Goal: Task Accomplishment & Management: Use online tool/utility

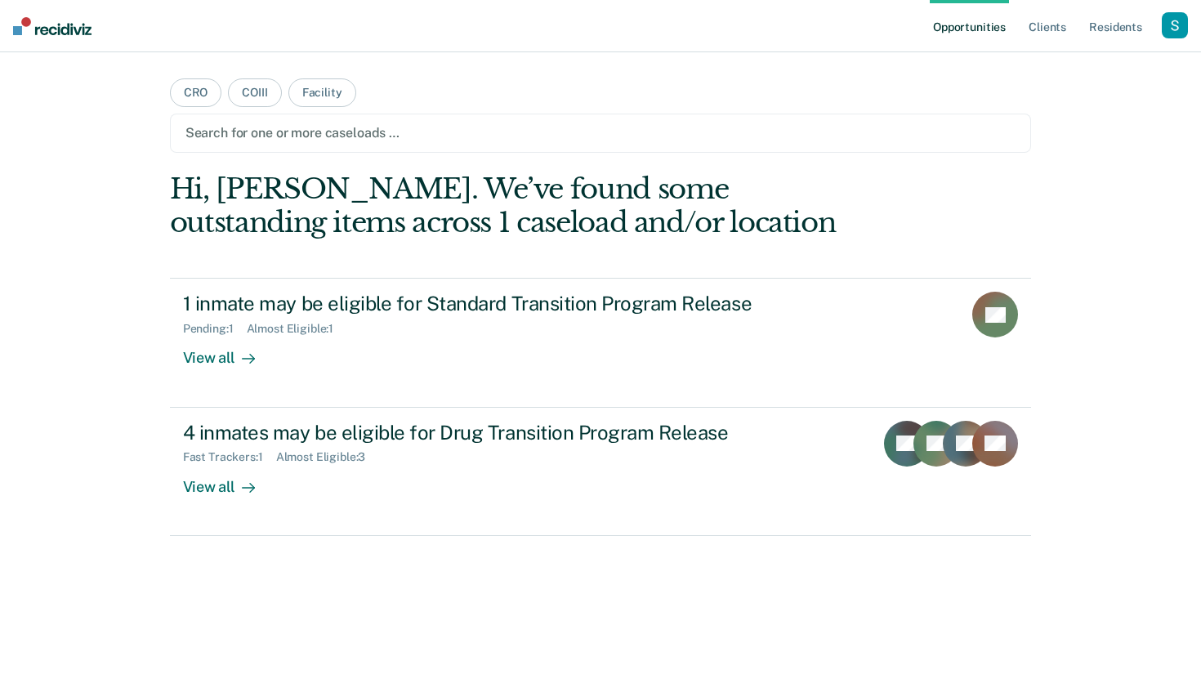
click at [1176, 22] on div "button" at bounding box center [1175, 25] width 26 height 26
click at [1074, 67] on link "Profile" at bounding box center [1109, 67] width 132 height 14
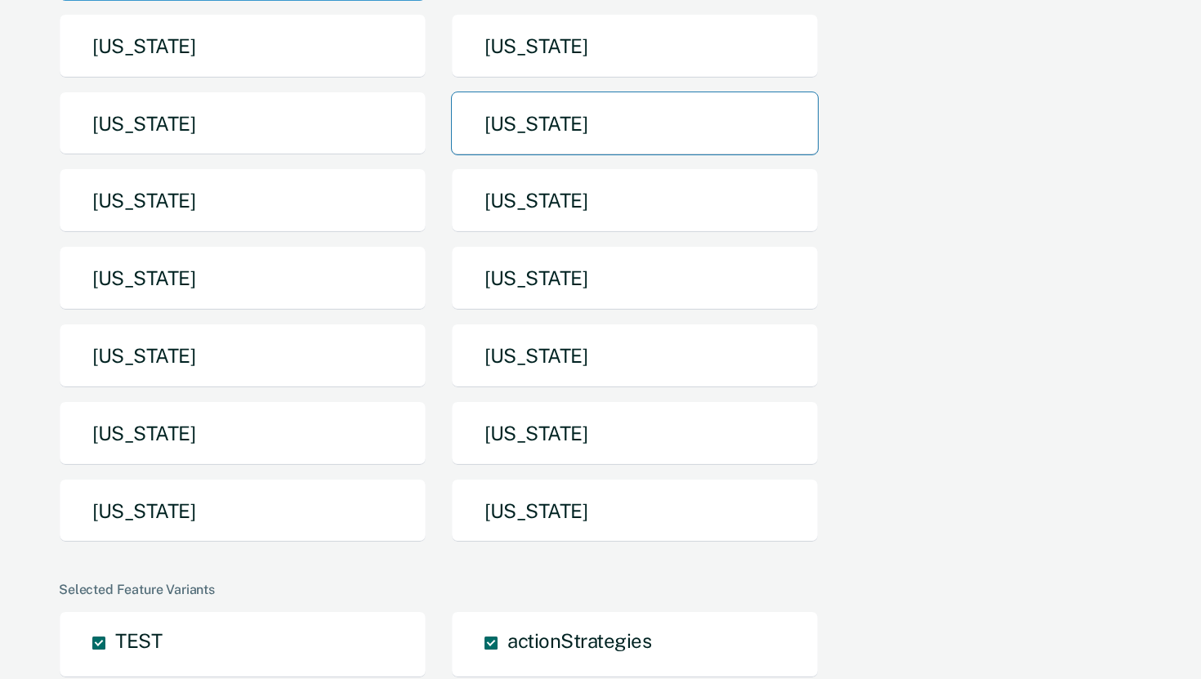
scroll to position [243, 0]
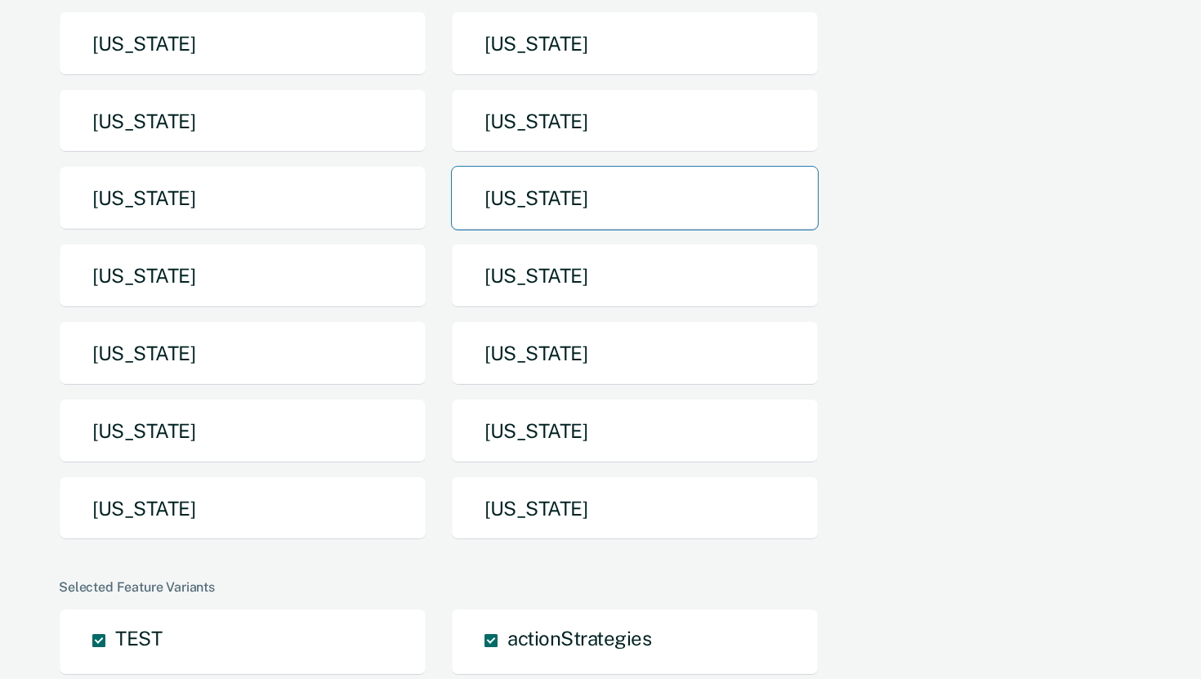
click at [564, 200] on button "[US_STATE]" at bounding box center [635, 198] width 368 height 65
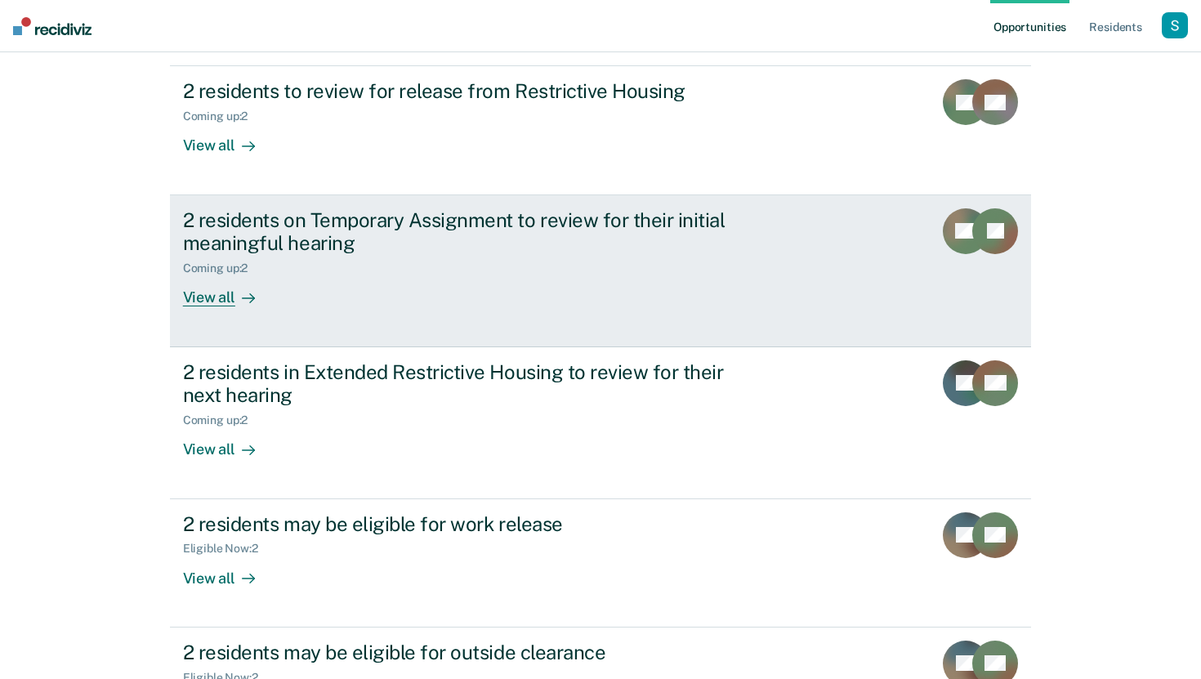
scroll to position [289, 0]
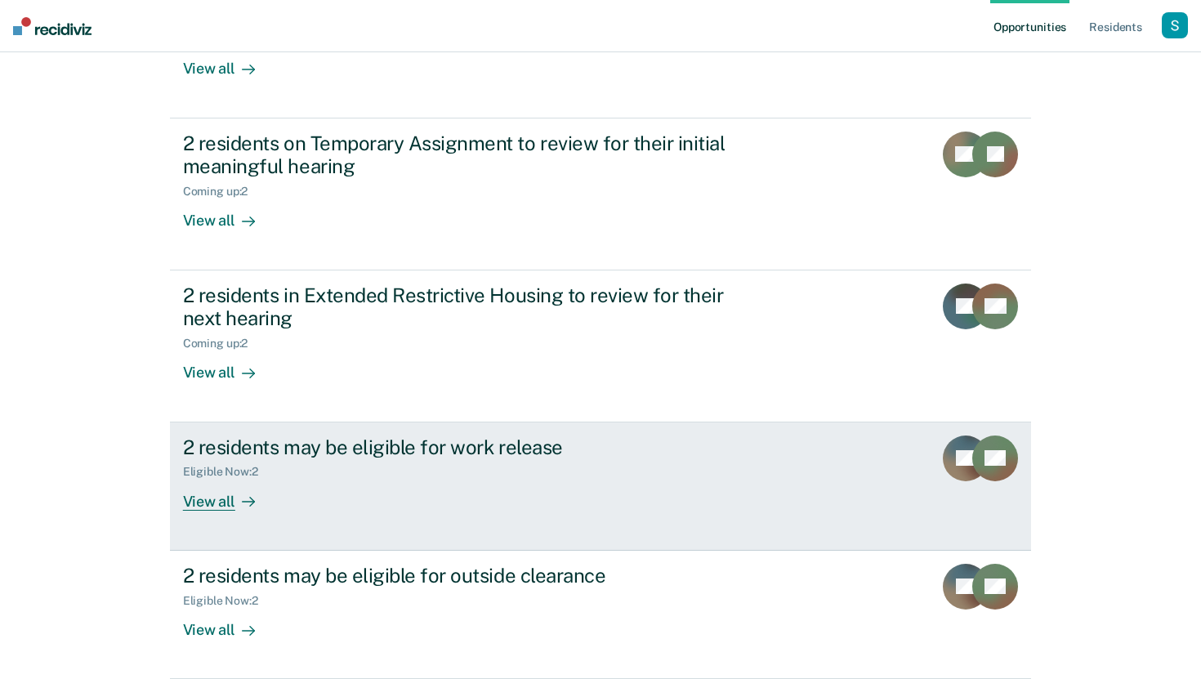
click at [396, 498] on div "2 residents may be eligible for work release Eligible Now : 2 View all" at bounding box center [489, 472] width 613 height 75
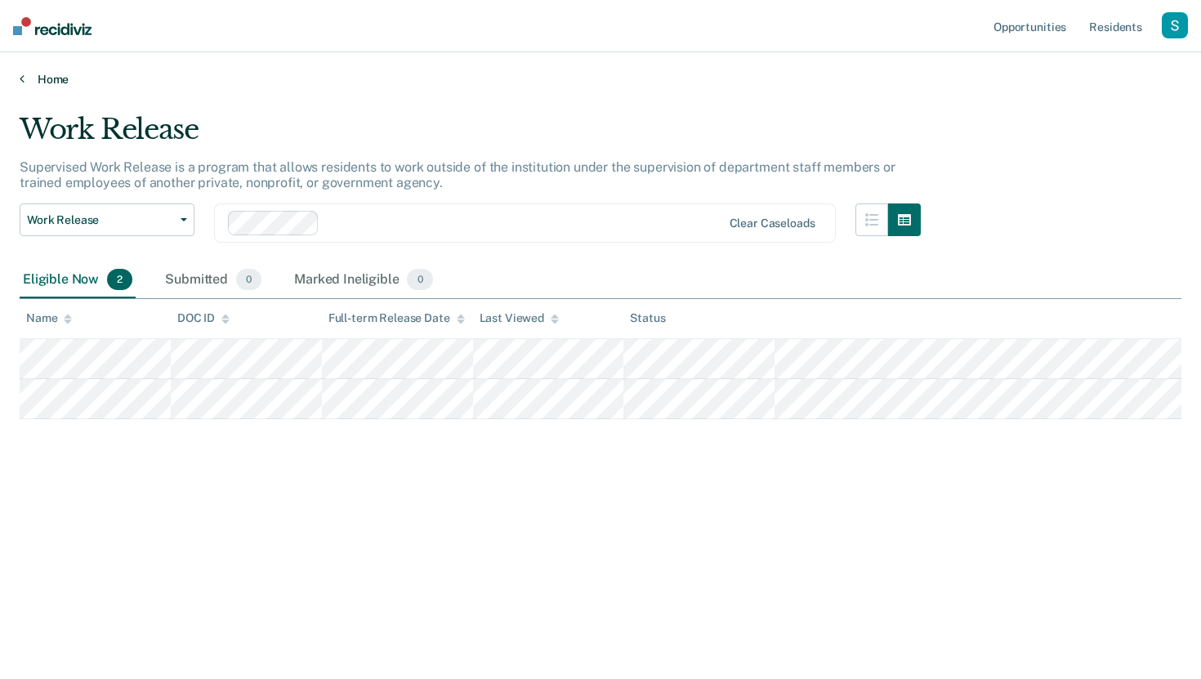
click at [54, 74] on link "Home" at bounding box center [601, 79] width 1162 height 15
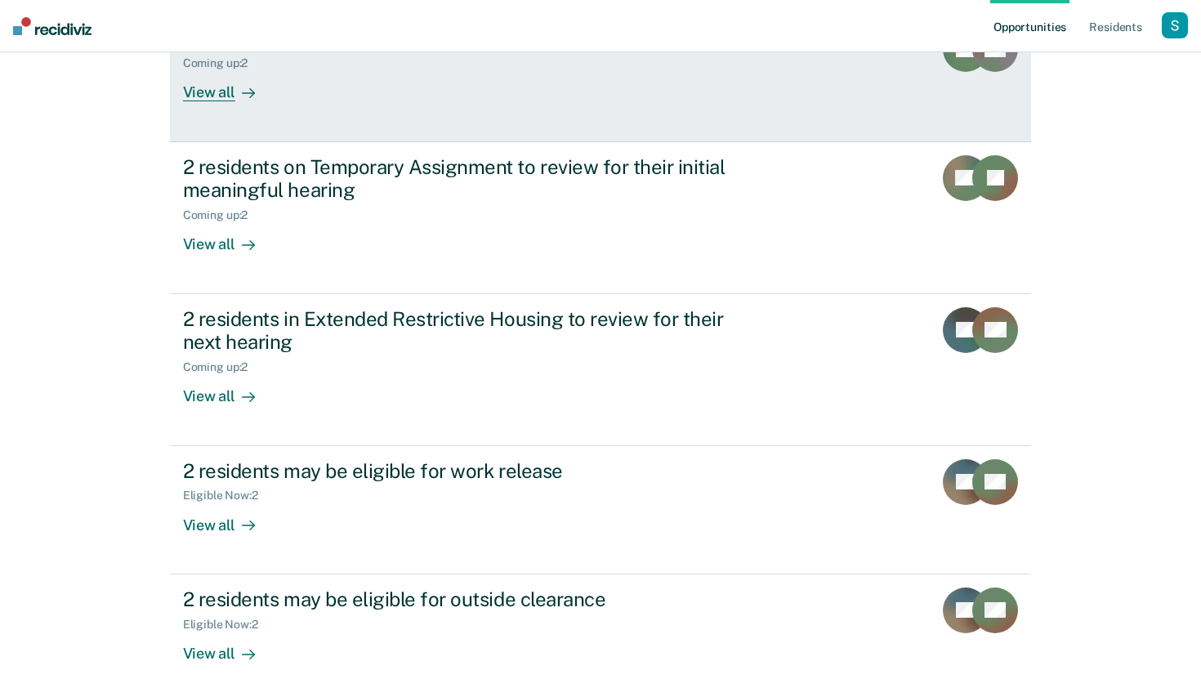
scroll to position [355, 0]
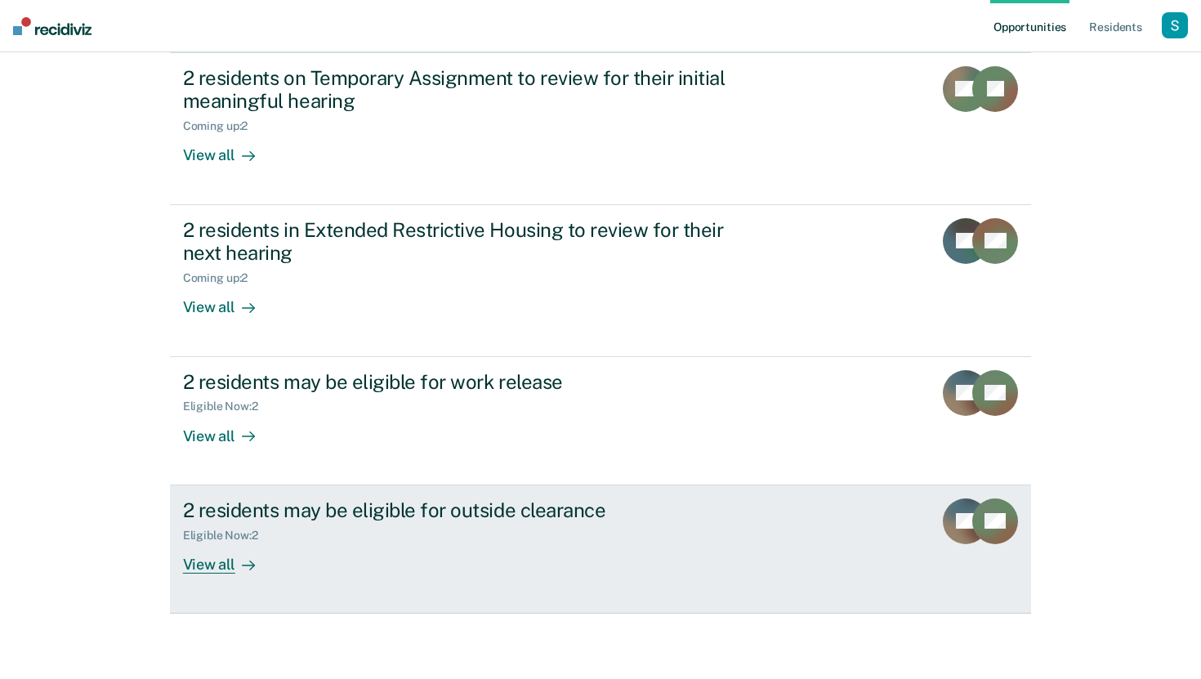
click at [545, 524] on div "Eligible Now : 2" at bounding box center [470, 532] width 574 height 20
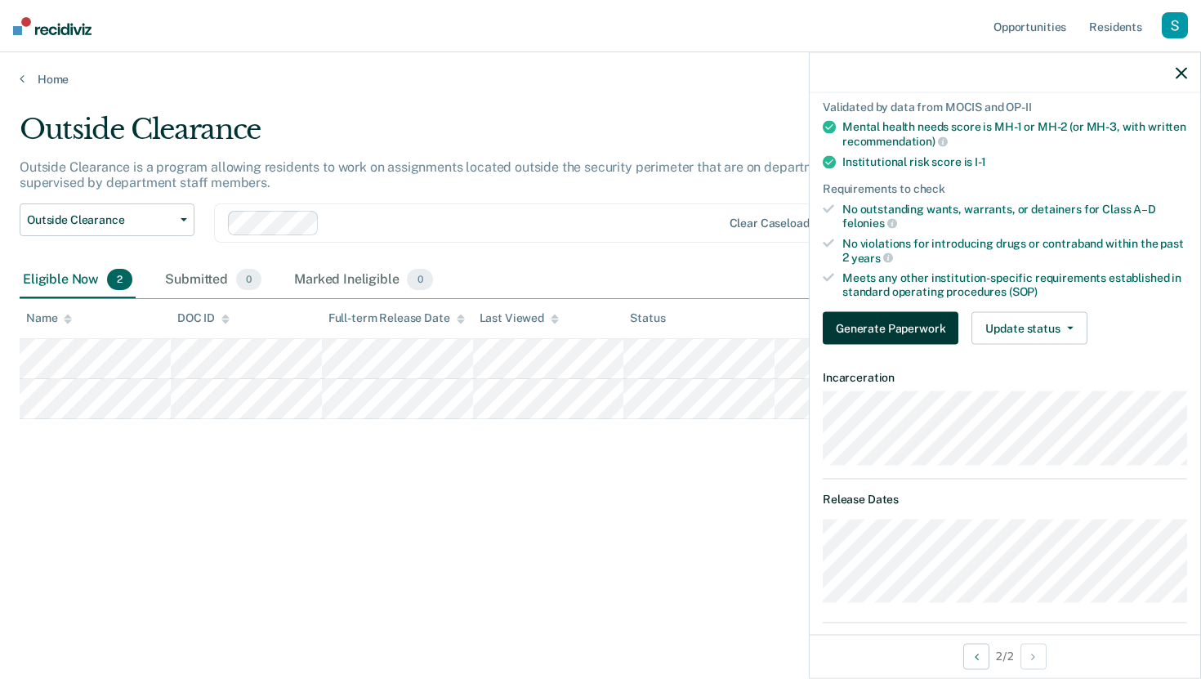
scroll to position [118, 0]
click at [899, 328] on button "Generate Paperwork" at bounding box center [891, 329] width 136 height 33
click at [698, 159] on p "Outside Clearance is a program allowing residents to work on assignments locate…" at bounding box center [467, 174] width 895 height 31
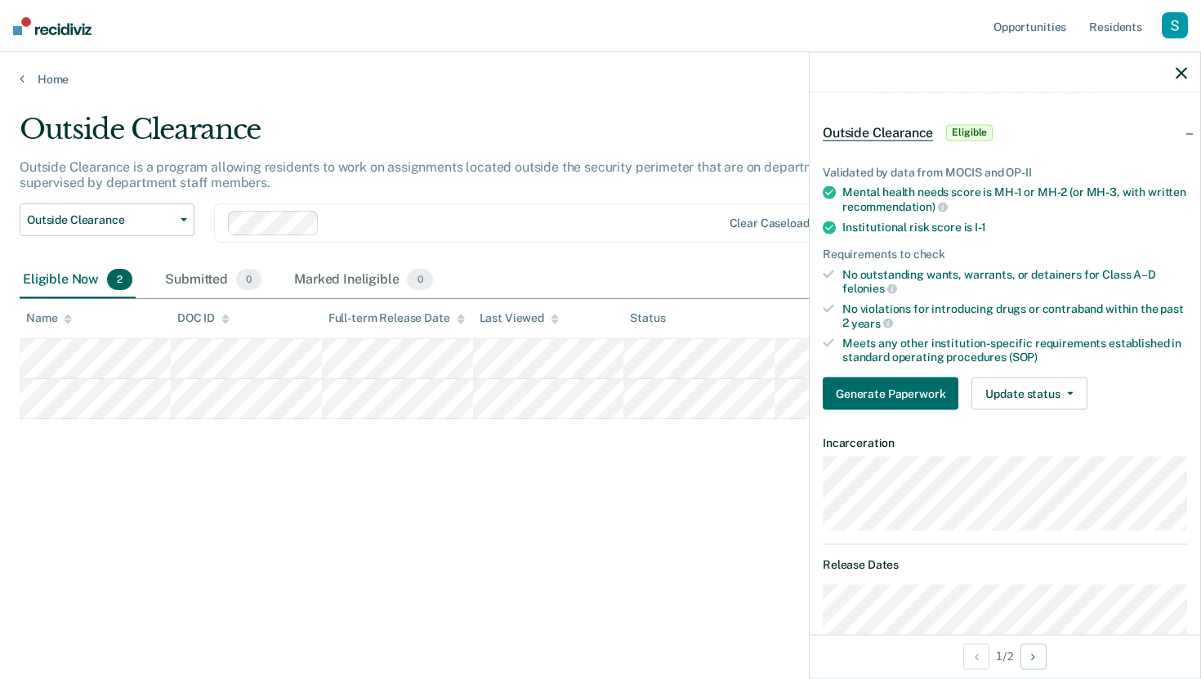
scroll to position [0, 0]
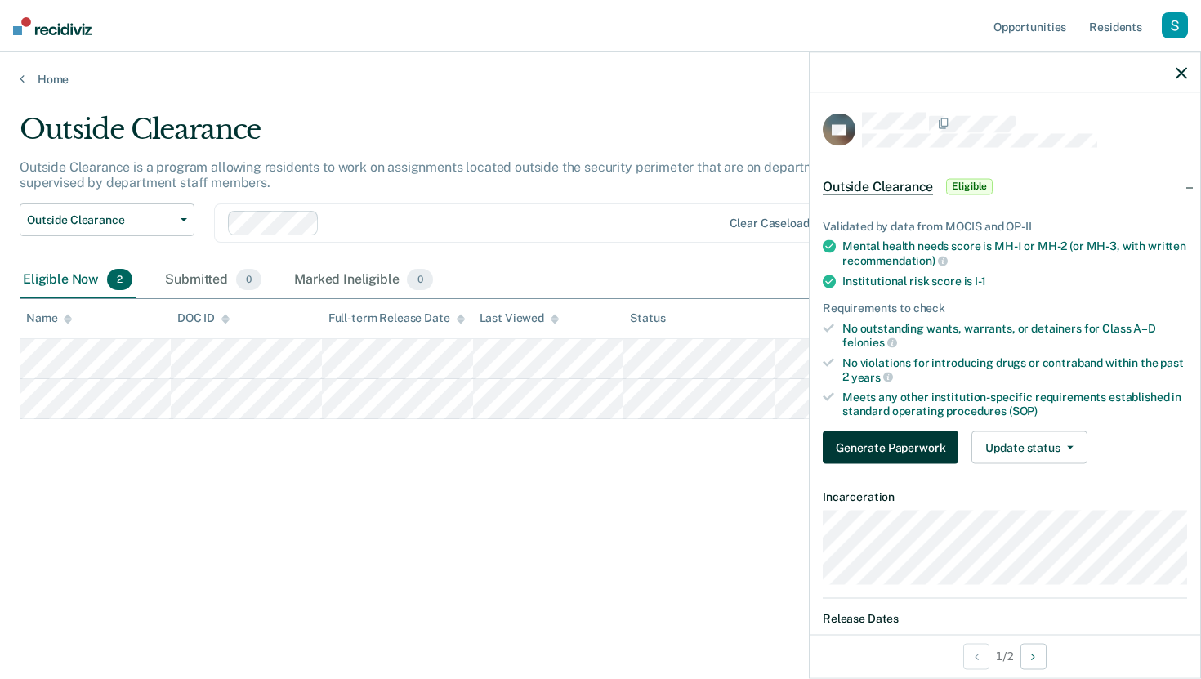
click at [890, 450] on button "Generate Paperwork" at bounding box center [891, 447] width 136 height 33
click at [36, 68] on div "Home" at bounding box center [600, 69] width 1201 height 34
click at [48, 78] on link "Home" at bounding box center [601, 79] width 1162 height 15
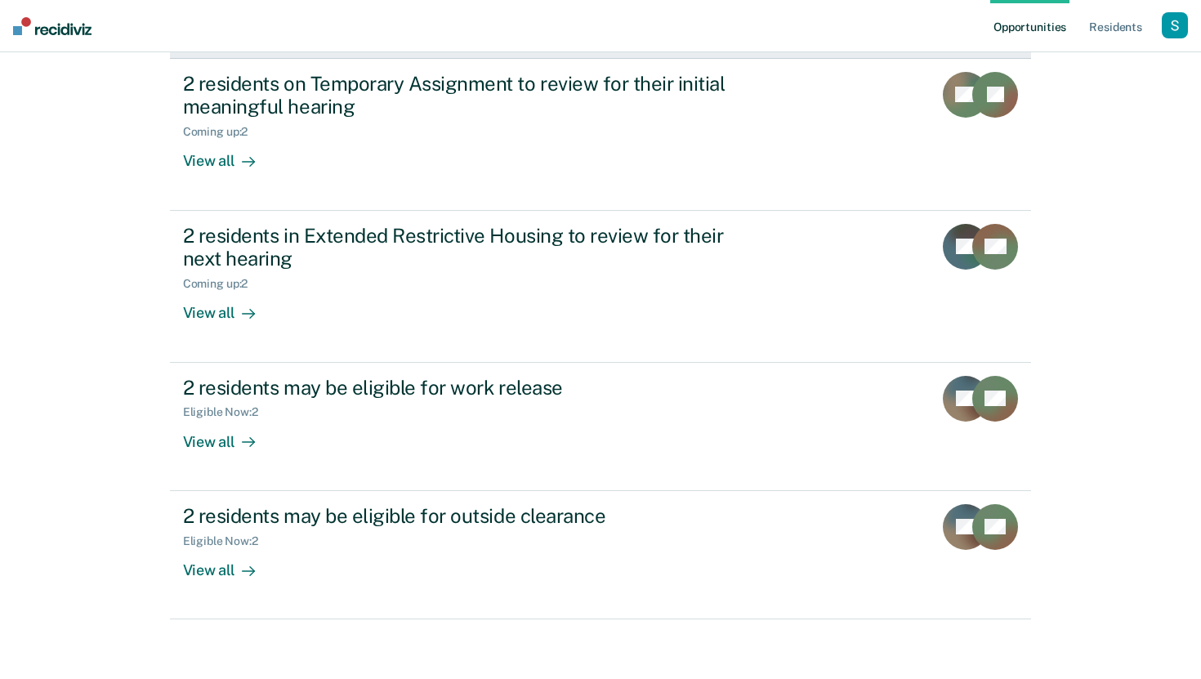
scroll to position [355, 0]
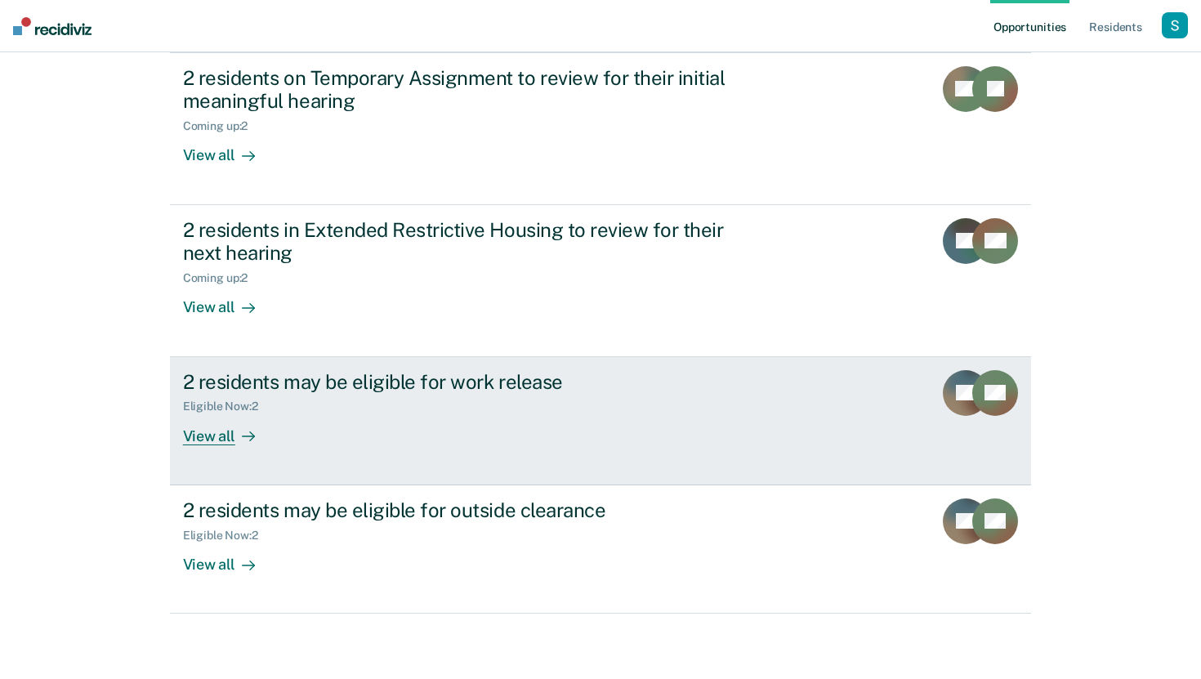
click at [663, 405] on div "Eligible Now : 2" at bounding box center [470, 403] width 574 height 20
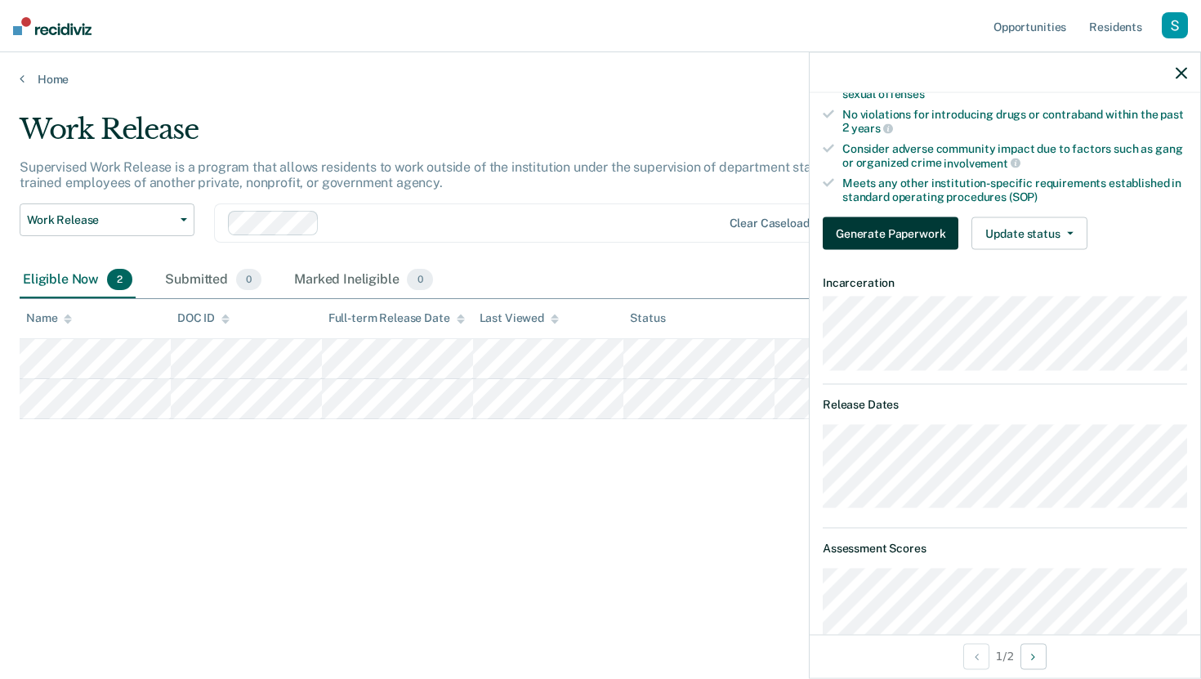
scroll to position [262, 0]
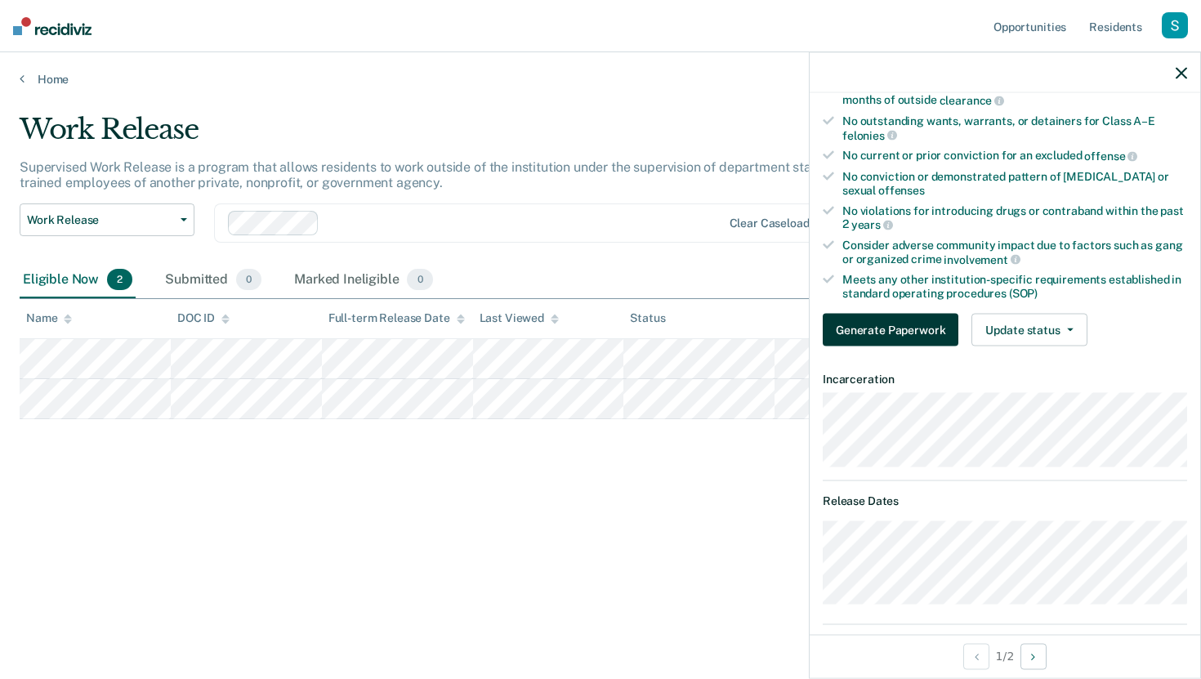
click at [900, 330] on button "Generate Paperwork" at bounding box center [891, 329] width 136 height 33
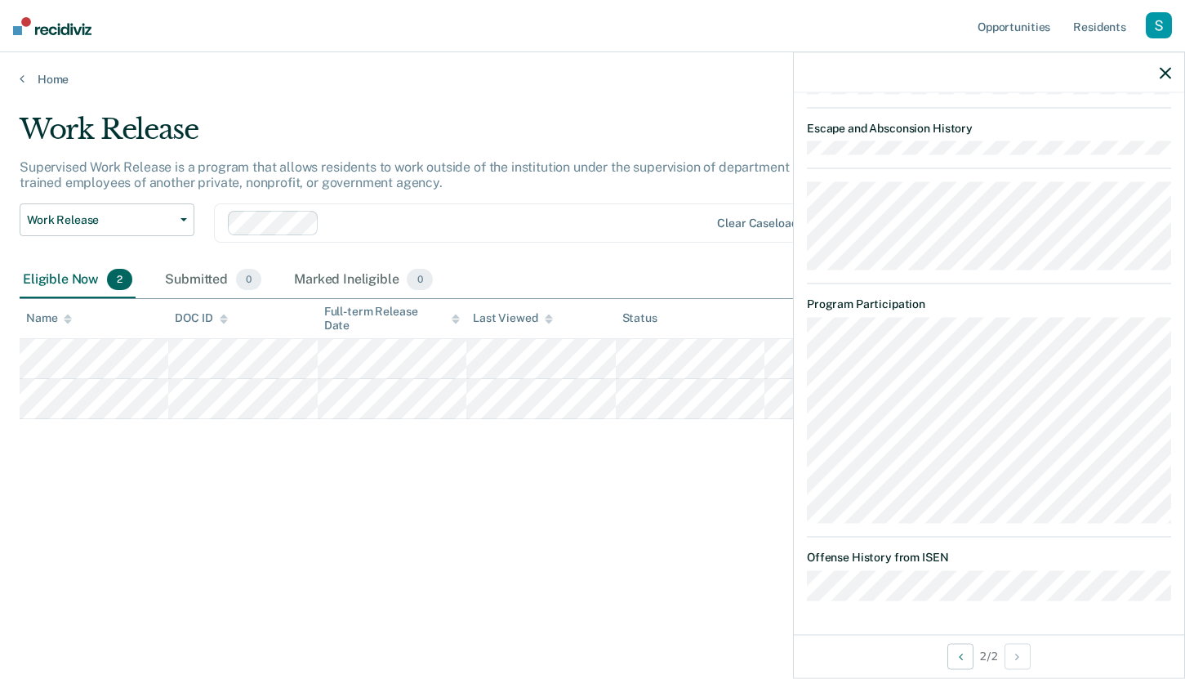
scroll to position [1190, 0]
click at [615, 461] on div "Work Release Supervised Work Release is a program that allows residents to work…" at bounding box center [593, 335] width 1146 height 444
click at [1163, 65] on button "button" at bounding box center [1165, 72] width 11 height 14
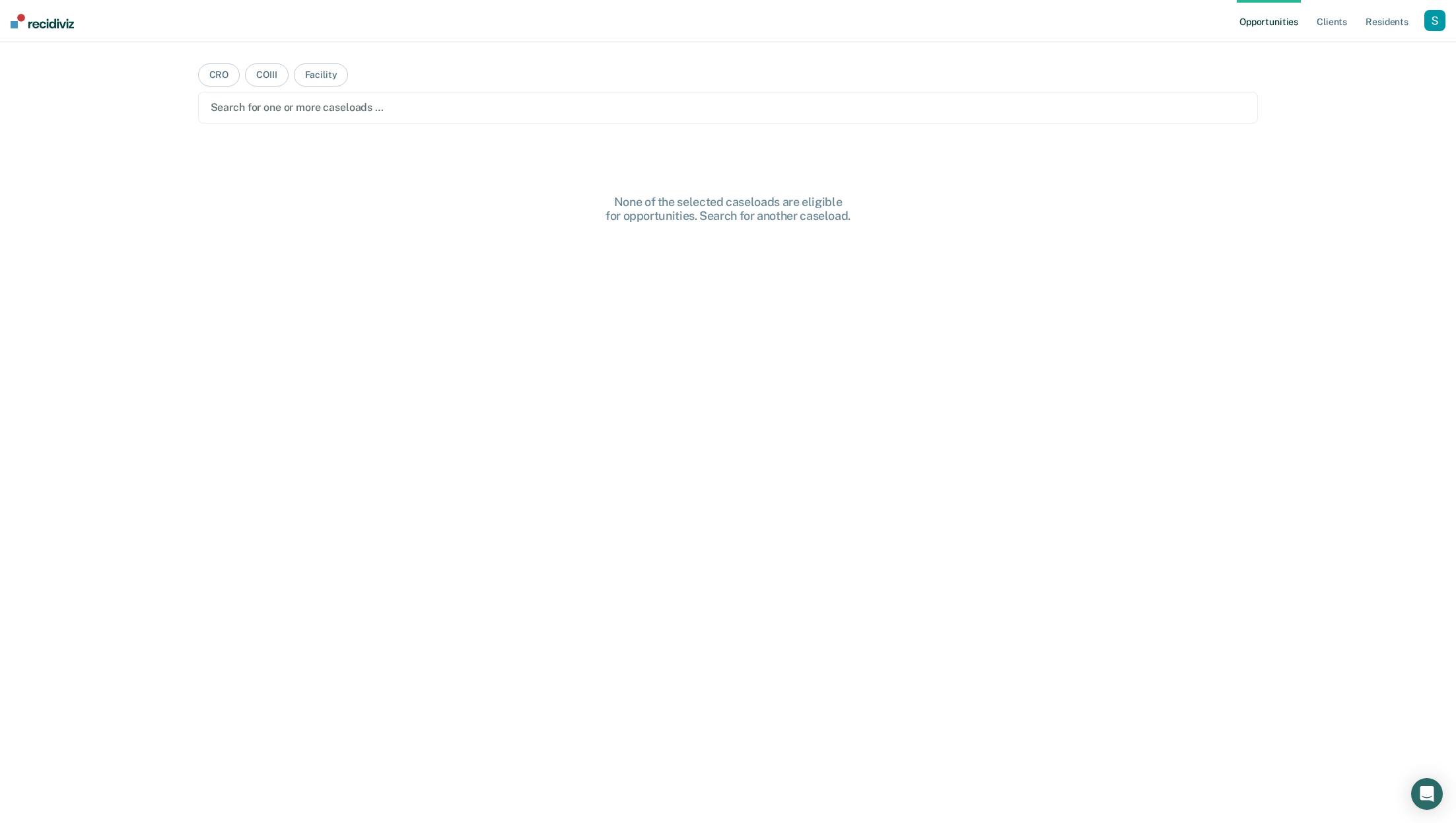
click at [1438, 15] on div "button" at bounding box center [1435, 20] width 21 height 21
click at [1362, 53] on link "Profile" at bounding box center [1382, 54] width 107 height 11
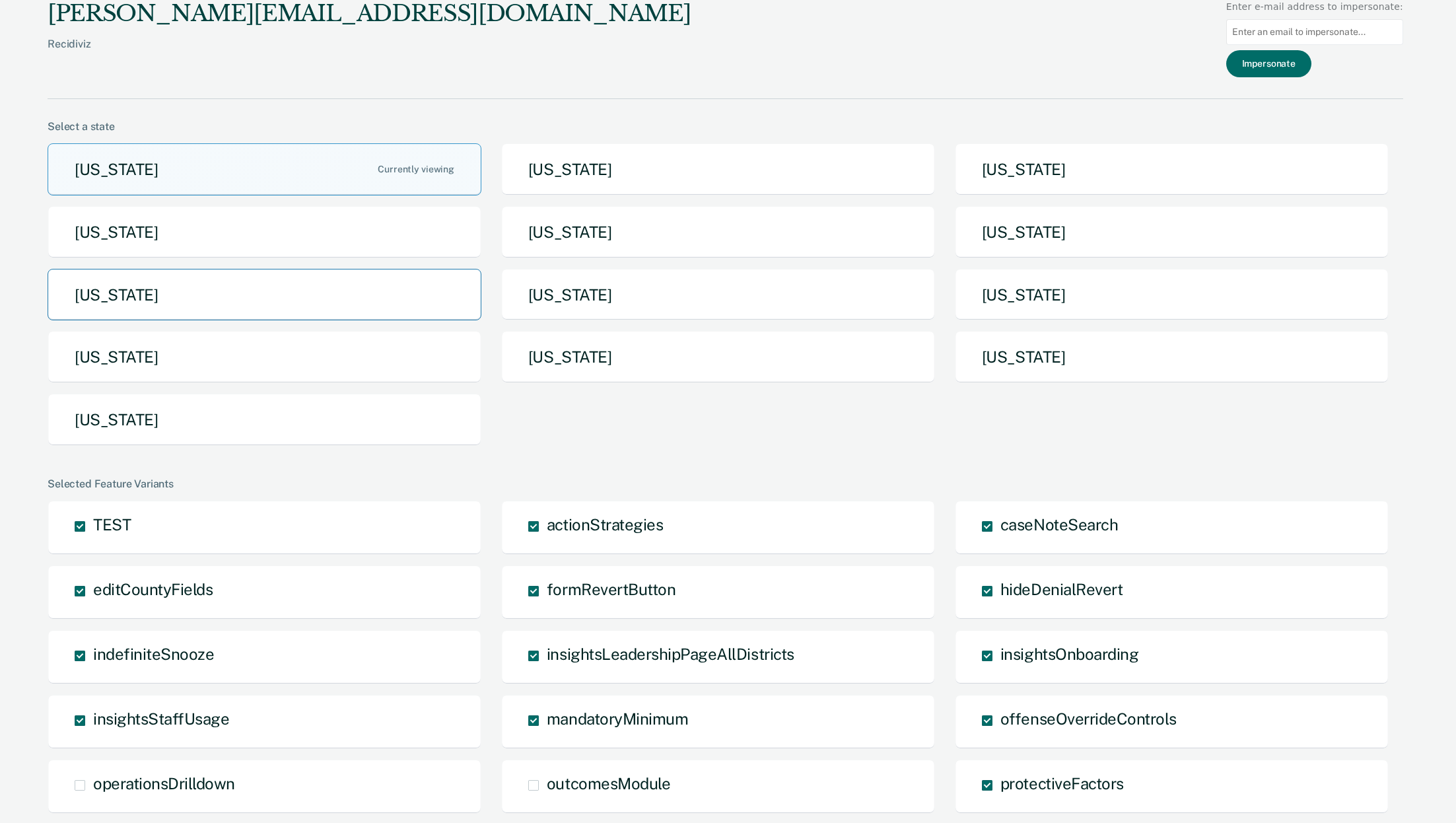
click at [289, 285] on button "[US_STATE]" at bounding box center [264, 294] width 434 height 53
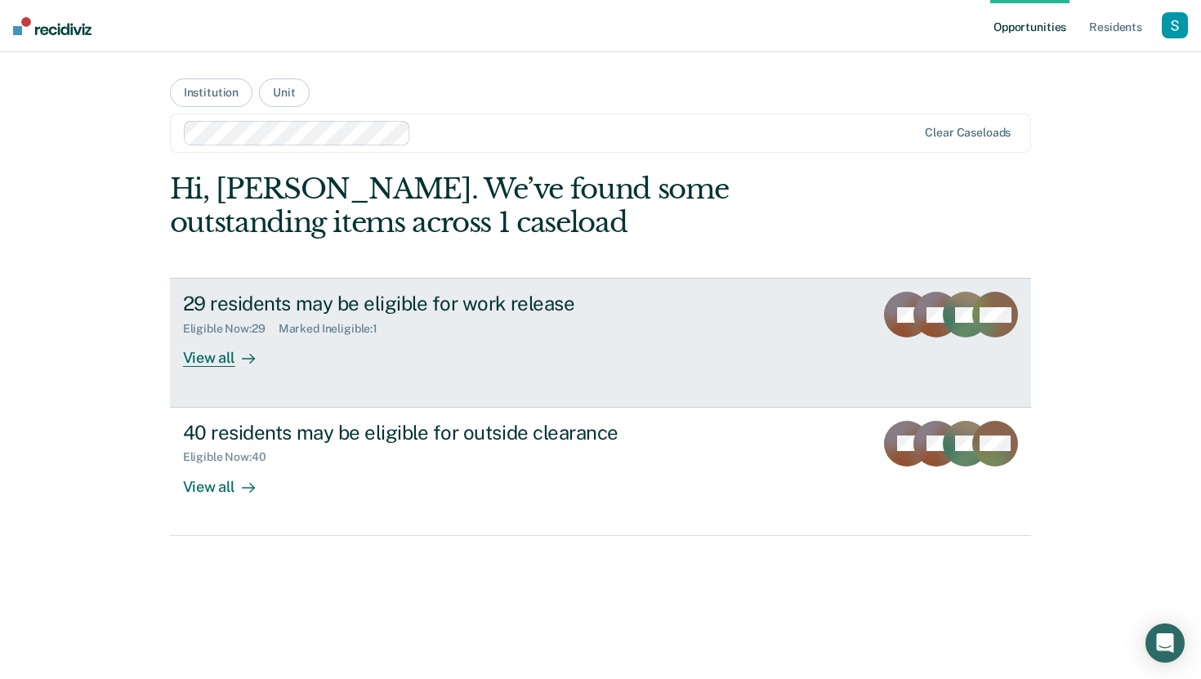
click at [694, 322] on div "Eligible Now : 29 Marked Ineligible : 1" at bounding box center [470, 325] width 574 height 20
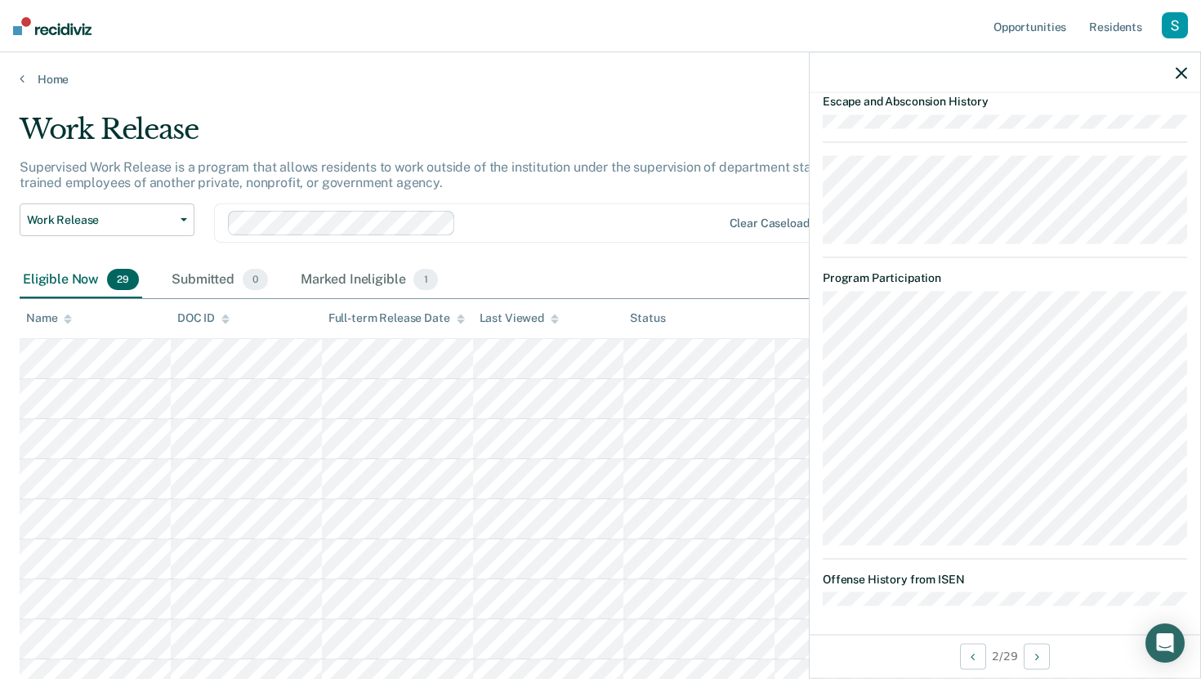
scroll to position [1937, 0]
